Goal: Information Seeking & Learning: Learn about a topic

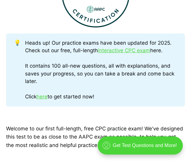
scroll to position [212, 0]
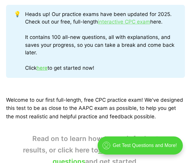
click at [144, 22] on link "interactive CPC exam" at bounding box center [124, 22] width 52 height 6
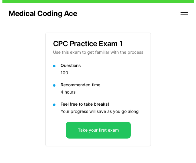
scroll to position [36, 0]
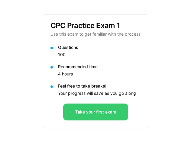
click at [118, 119] on button "Take your first exam" at bounding box center [95, 112] width 65 height 17
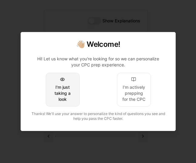
click at [66, 97] on div "I'm just taking a look" at bounding box center [63, 93] width 24 height 18
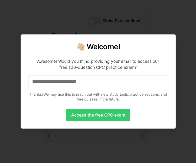
click at [118, 118] on button "Access the free CPC exam" at bounding box center [98, 115] width 64 height 12
